Goal: Task Accomplishment & Management: Manage account settings

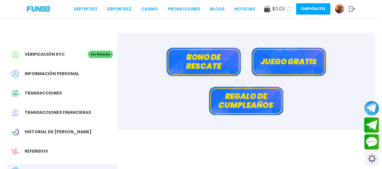
click at [58, 49] on div "Verificación KYC Verificado" at bounding box center [62, 54] width 110 height 13
click at [154, 7] on link "CASINO" at bounding box center [149, 9] width 17 height 6
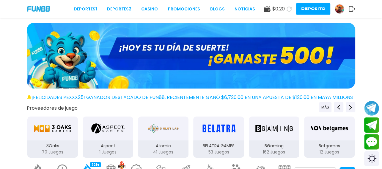
click at [373, 60] on div at bounding box center [191, 57] width 382 height 68
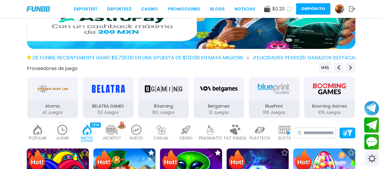
scroll to position [46, 0]
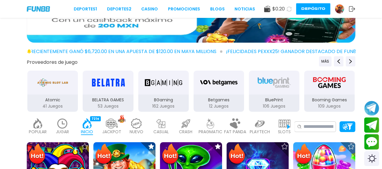
click at [69, 126] on div "JUGAR 10" at bounding box center [62, 126] width 22 height 24
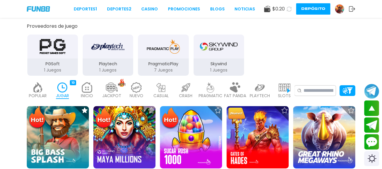
scroll to position [93, 0]
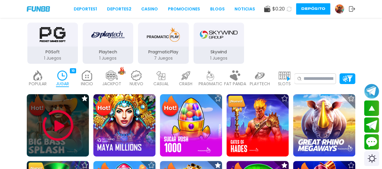
click at [75, 124] on img at bounding box center [58, 125] width 36 height 36
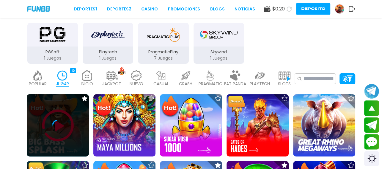
click at [70, 125] on div at bounding box center [58, 125] width 62 height 12
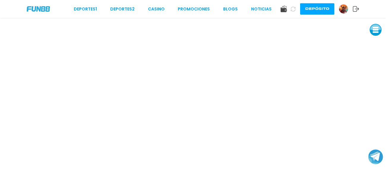
click at [341, 10] on img at bounding box center [343, 8] width 9 height 9
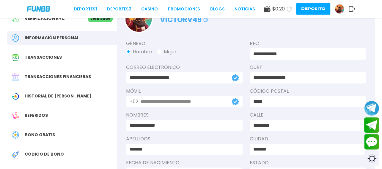
scroll to position [59, 0]
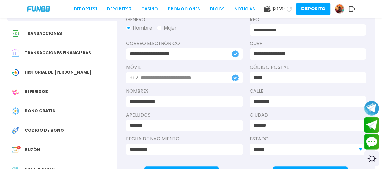
click at [44, 86] on div "Referidos" at bounding box center [62, 91] width 110 height 13
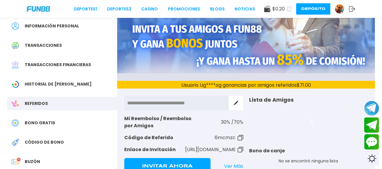
scroll to position [59, 0]
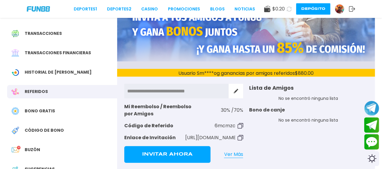
click at [193, 150] on button "Invitar Ahora" at bounding box center [167, 154] width 86 height 17
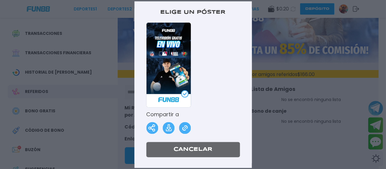
click at [150, 129] on img at bounding box center [152, 128] width 12 height 12
click at [199, 150] on button "Cancelar" at bounding box center [193, 148] width 94 height 15
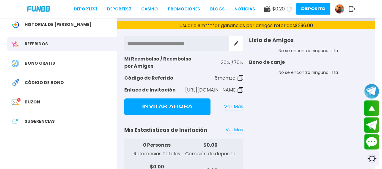
scroll to position [83, 0]
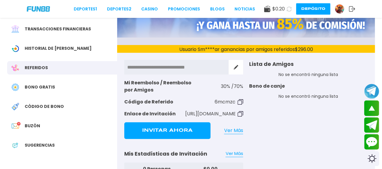
click at [242, 113] on img at bounding box center [240, 114] width 6 height 6
click at [65, 47] on span "Historial de [PERSON_NAME]" at bounding box center [58, 48] width 67 height 6
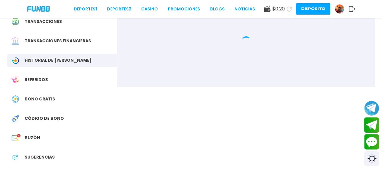
scroll to position [83, 0]
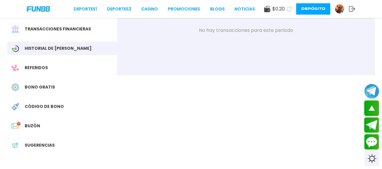
click at [38, 121] on div "Buzón 20" at bounding box center [62, 125] width 110 height 13
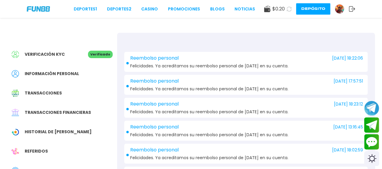
click at [56, 90] on span "Transacciones" at bounding box center [43, 93] width 37 height 6
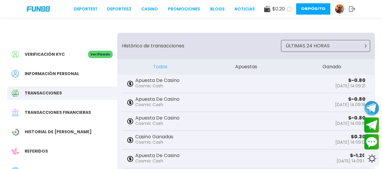
click at [314, 50] on button "ÚLTIMAS 24 HORAS" at bounding box center [325, 46] width 89 height 12
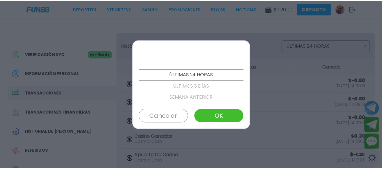
scroll to position [56, 0]
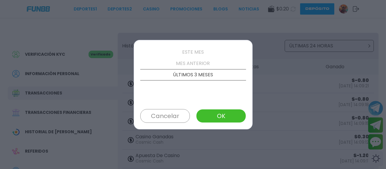
click at [190, 110] on div "Cancelar OK" at bounding box center [193, 116] width 106 height 14
click at [218, 107] on div "ÚLTIMAS 24 HORAS ÚLTIMOS 3 DÍAS SEMANA ANTERIOR ESTE MES MES ANTERIOR ÚLTIMOS 3…" at bounding box center [193, 84] width 119 height 89
click at [218, 114] on button "OK" at bounding box center [221, 116] width 50 height 14
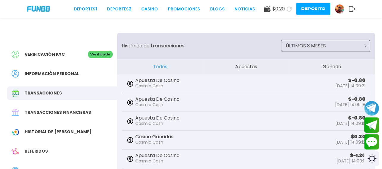
scroll to position [12, 0]
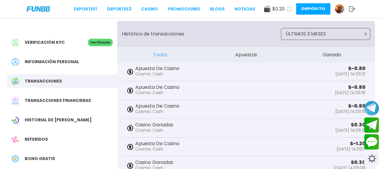
click at [242, 52] on button "Apuestas" at bounding box center [246, 54] width 86 height 15
click at [335, 56] on button "Ganado" at bounding box center [332, 54] width 86 height 15
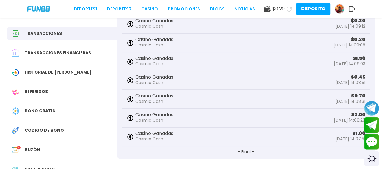
scroll to position [48, 0]
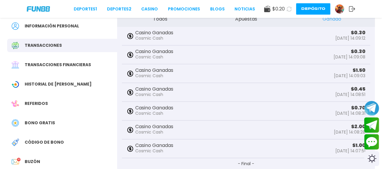
click at [66, 65] on span "Transacciones financieras" at bounding box center [58, 65] width 66 height 6
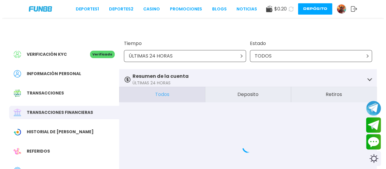
scroll to position [24, 0]
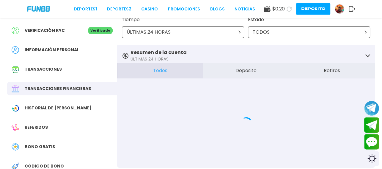
click at [305, 29] on div "TODOS" at bounding box center [309, 32] width 122 height 12
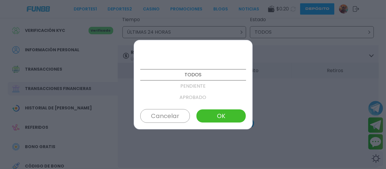
click at [231, 28] on div at bounding box center [193, 84] width 386 height 169
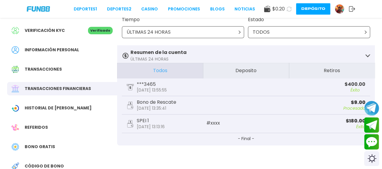
click at [226, 34] on div "ÚLTIMAS 24 HORAS" at bounding box center [183, 32] width 122 height 12
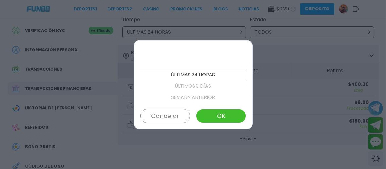
click at [208, 97] on p "SEMANA ANTERIOR" at bounding box center [193, 97] width 106 height 11
click at [210, 96] on p "MES ANTERIOR" at bounding box center [193, 97] width 106 height 11
click at [210, 96] on p "PERSONALIZADO" at bounding box center [193, 97] width 106 height 11
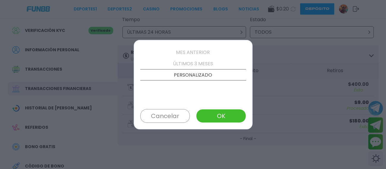
click at [204, 65] on p "ÚLTIMOS 3 MESES" at bounding box center [193, 63] width 106 height 11
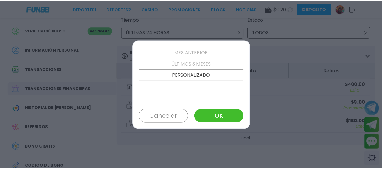
scroll to position [56, 0]
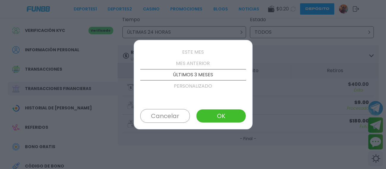
click at [226, 109] on button "OK" at bounding box center [221, 116] width 50 height 14
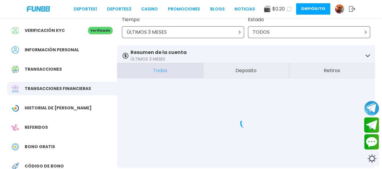
click at [242, 75] on button "Deposito" at bounding box center [246, 70] width 86 height 15
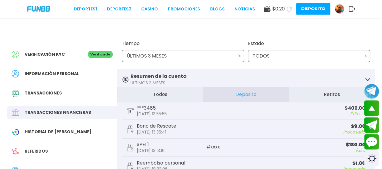
click at [333, 94] on button "Retiros" at bounding box center [332, 93] width 86 height 15
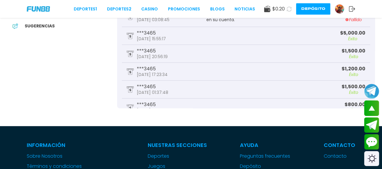
scroll to position [214, 0]
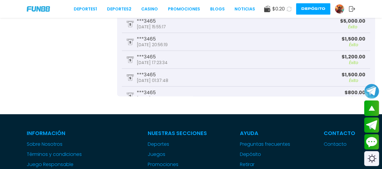
click at [333, 10] on div "$ 800.00 Éxito" at bounding box center [326, 5] width 80 height 10
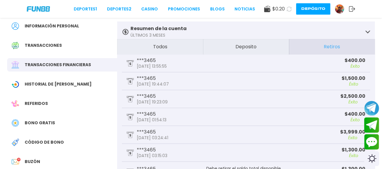
scroll to position [24, 0]
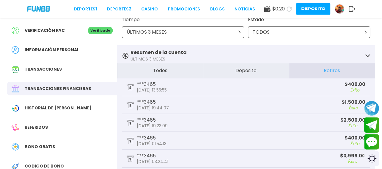
click at [257, 70] on button "Deposito" at bounding box center [246, 70] width 86 height 15
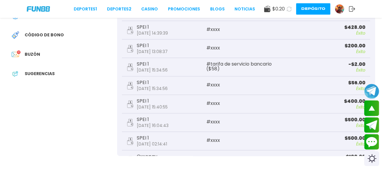
scroll to position [166, 0]
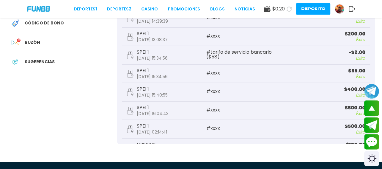
click at [311, 132] on p "Éxito" at bounding box center [326, 132] width 80 height 4
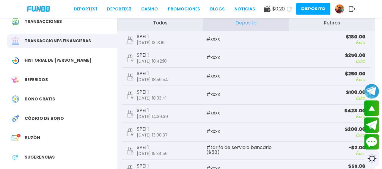
scroll to position [0, 0]
